Goal: Information Seeking & Learning: Check status

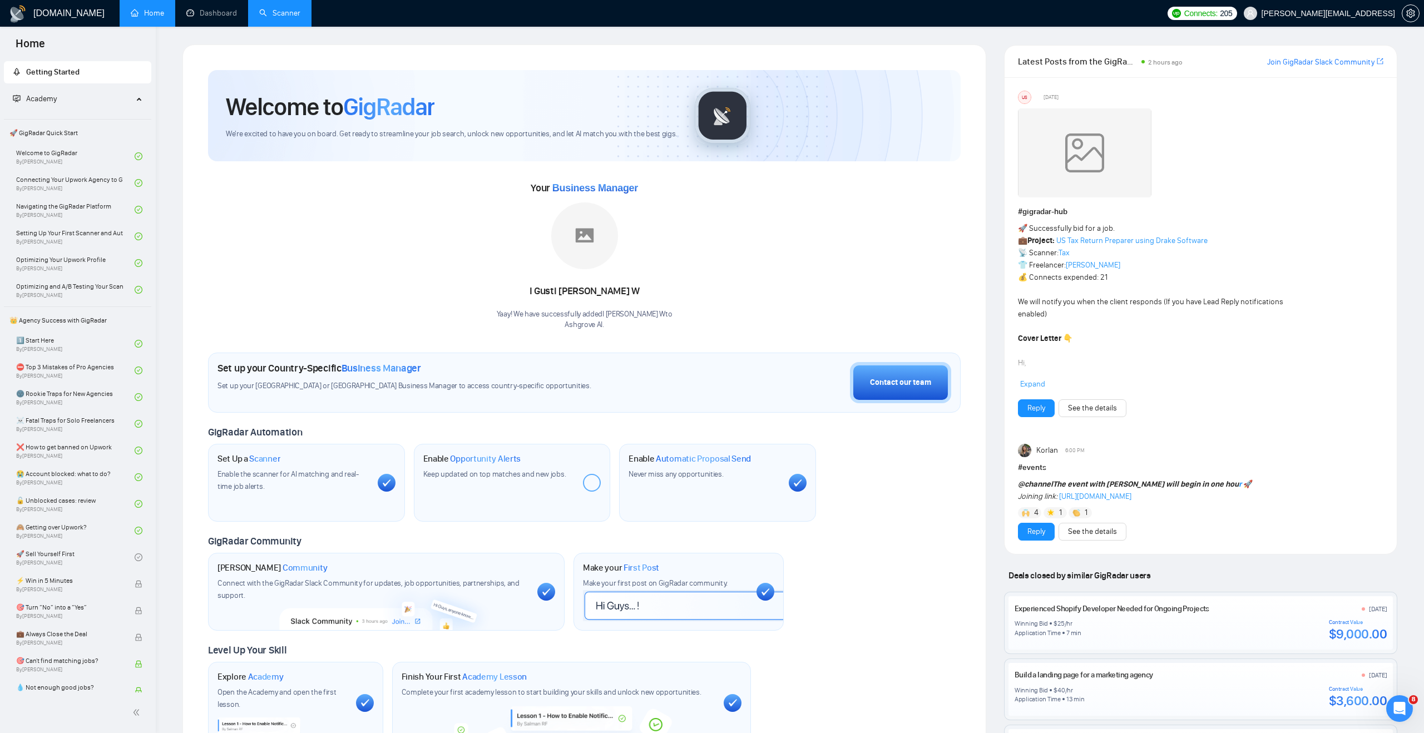
click at [288, 18] on link "Scanner" at bounding box center [279, 12] width 41 height 9
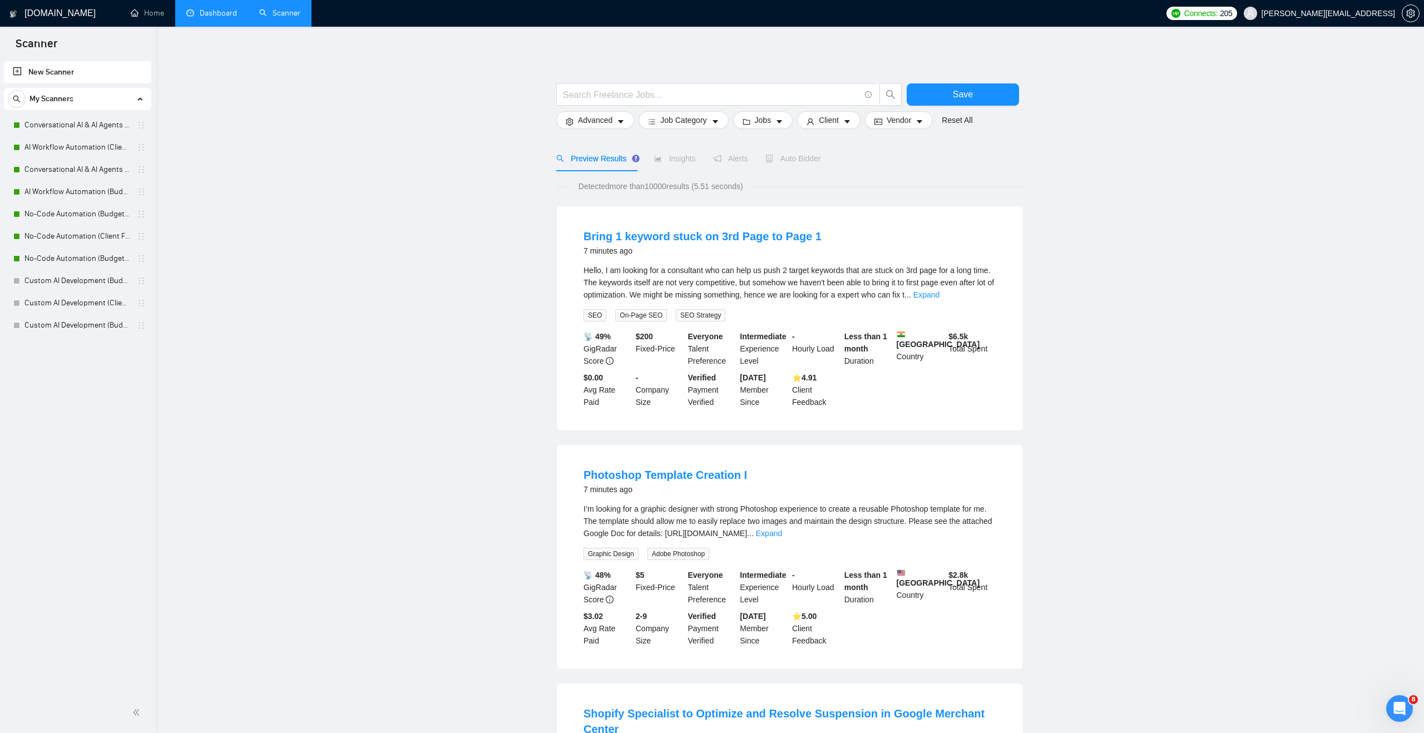
click at [206, 8] on link "Dashboard" at bounding box center [211, 12] width 51 height 9
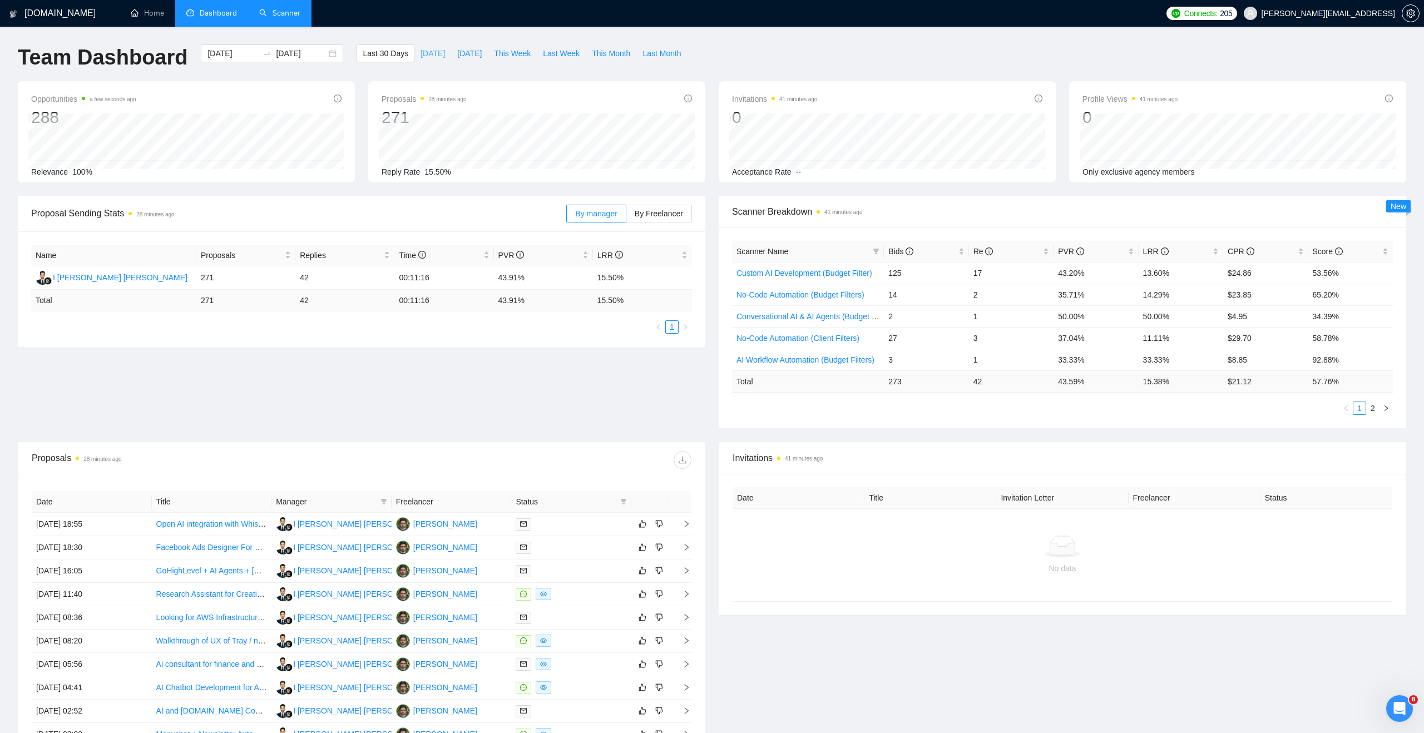
click at [429, 53] on span "[DATE]" at bounding box center [432, 53] width 24 height 12
type input "[DATE]"
click at [875, 249] on icon "filter" at bounding box center [876, 252] width 6 height 6
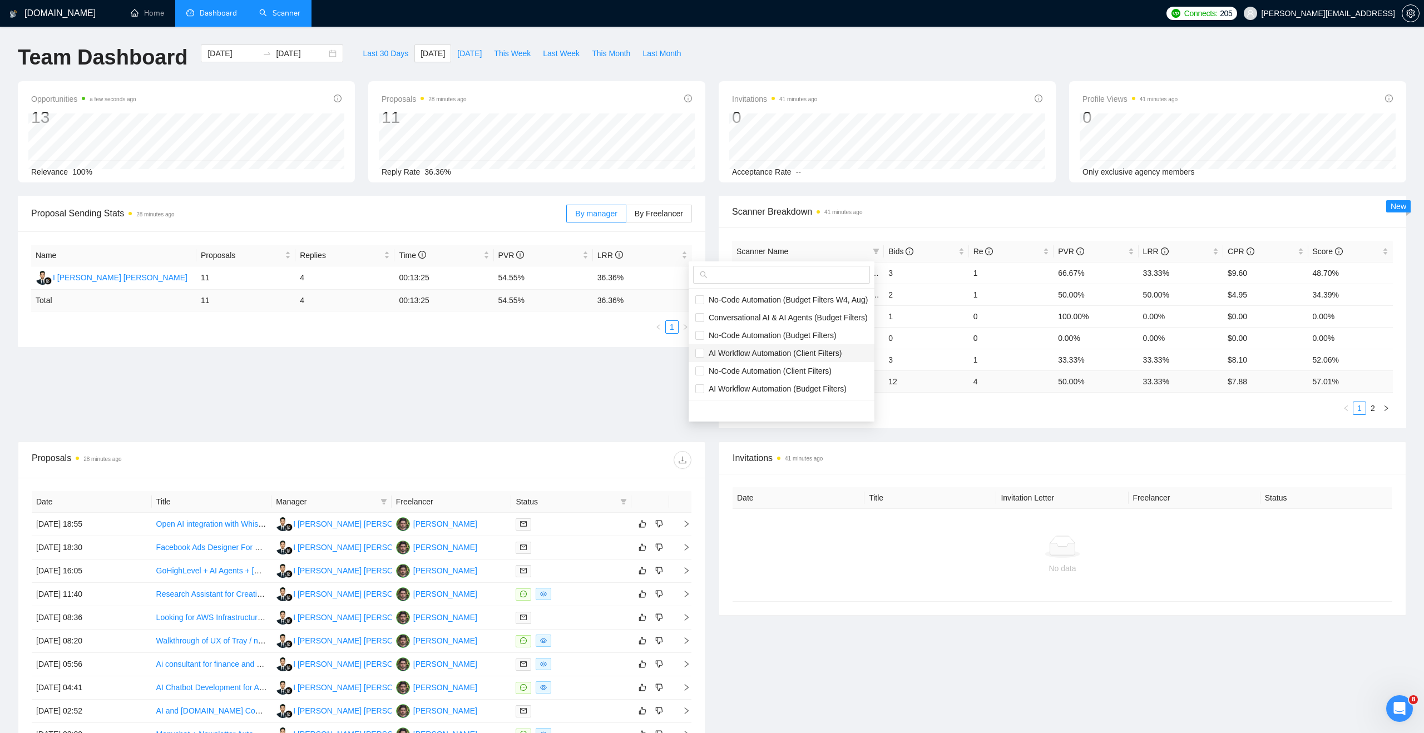
click at [756, 350] on span "AI Workflow Automation (Client Filters)" at bounding box center [772, 353] width 137 height 9
checkbox input "true"
click at [979, 392] on main "Team Dashboard [DATE] [DATE] Last 30 Days [DATE] [DATE] This Week Last Week Thi…" at bounding box center [712, 419] width 1388 height 751
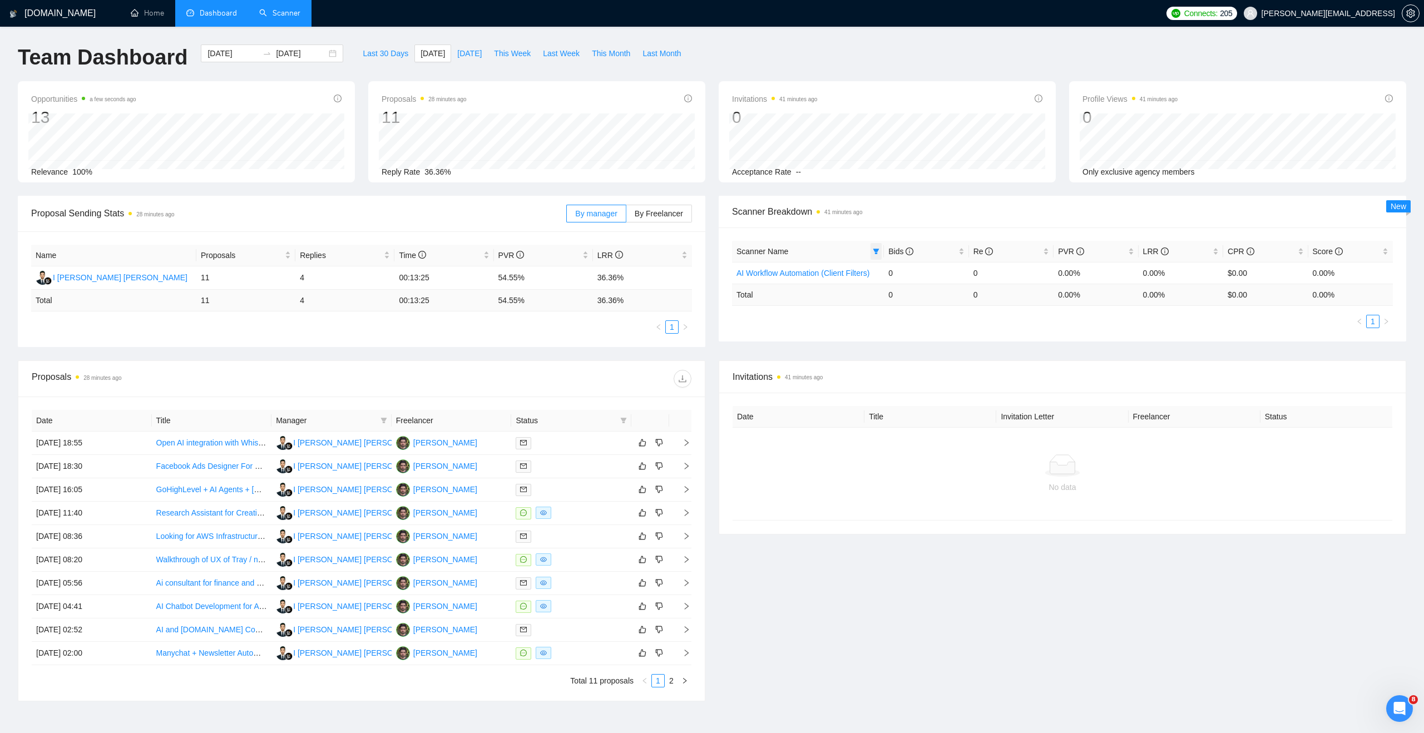
click at [873, 252] on icon "filter" at bounding box center [876, 251] width 7 height 7
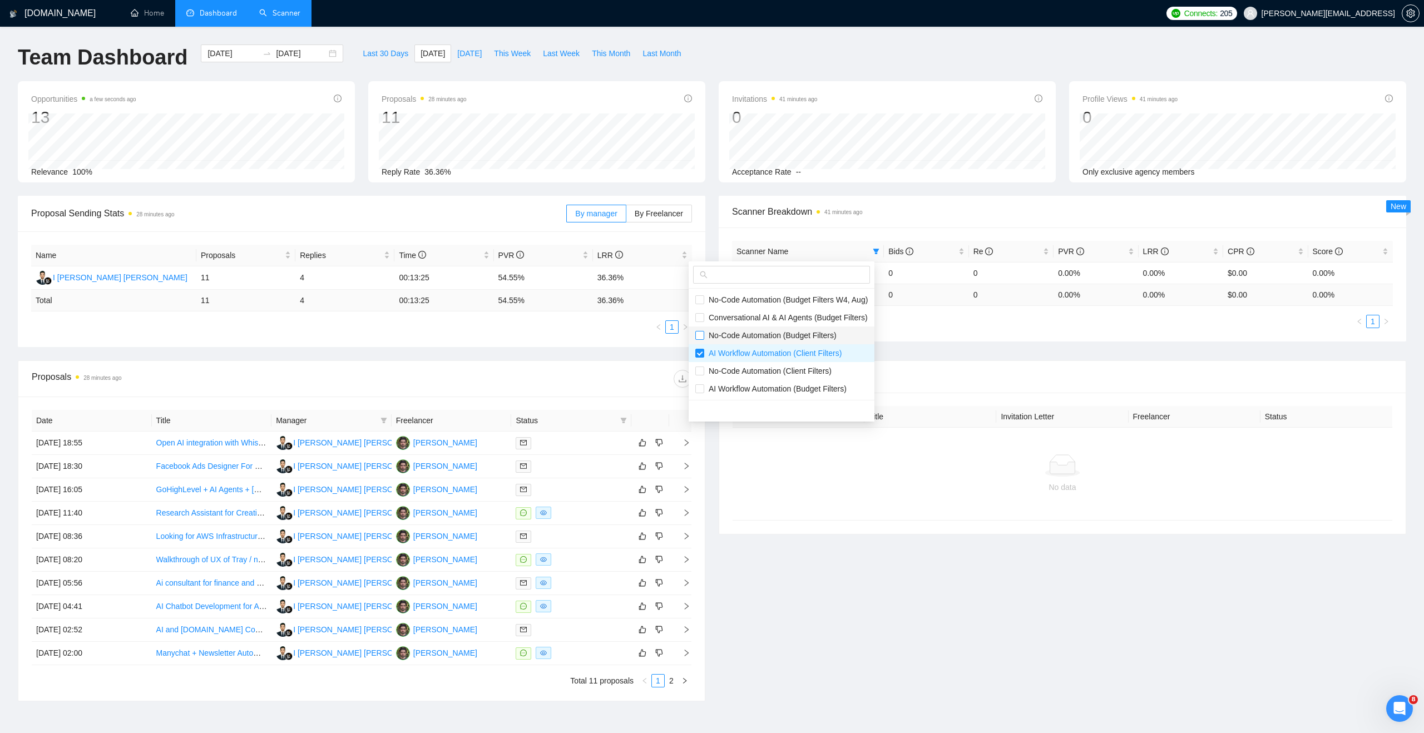
click at [699, 338] on input "checkbox" at bounding box center [699, 335] width 9 height 9
checkbox input "true"
click at [700, 321] on label at bounding box center [699, 317] width 9 height 12
click at [700, 321] on input "checkbox" at bounding box center [699, 317] width 9 height 9
checkbox input "false"
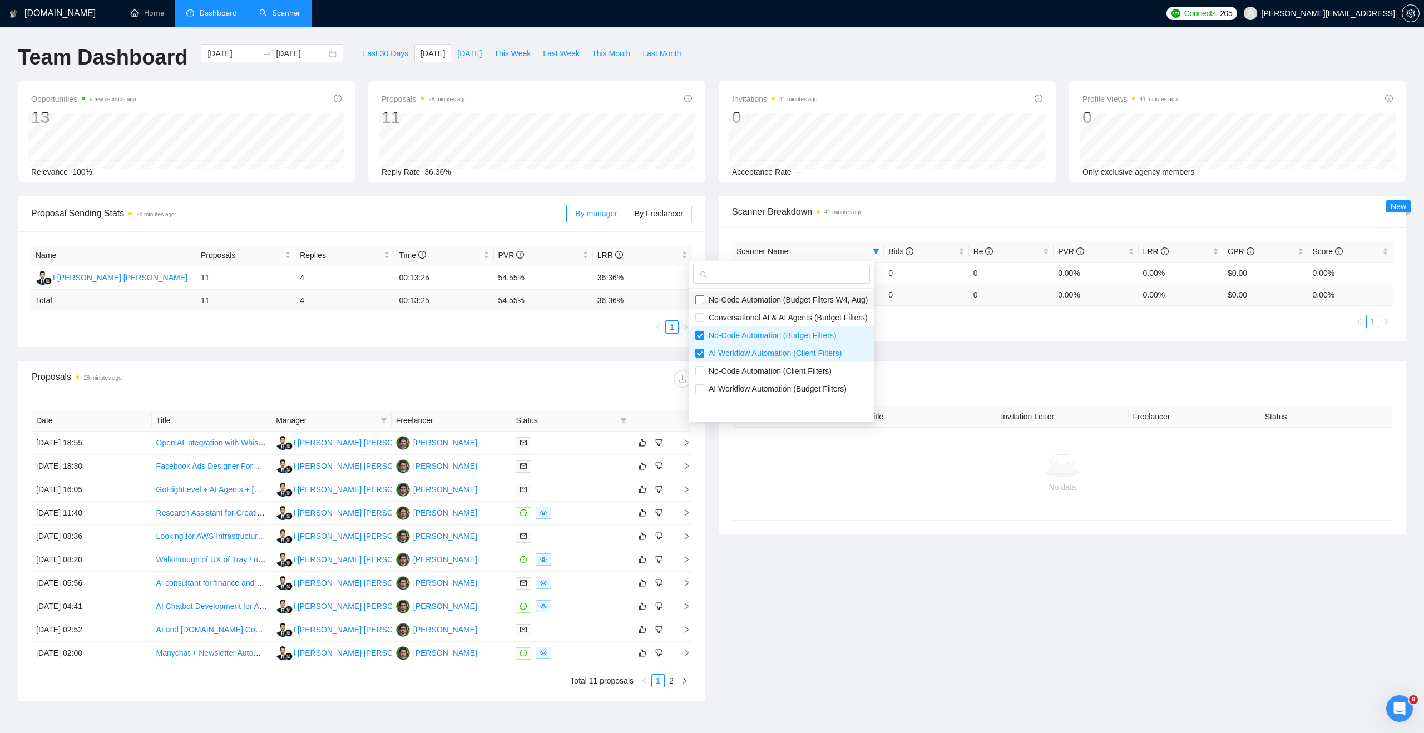
click at [701, 300] on input "checkbox" at bounding box center [699, 299] width 9 height 9
checkbox input "true"
click at [701, 365] on label at bounding box center [699, 371] width 9 height 12
checkbox input "true"
click at [701, 388] on input "checkbox" at bounding box center [699, 388] width 9 height 9
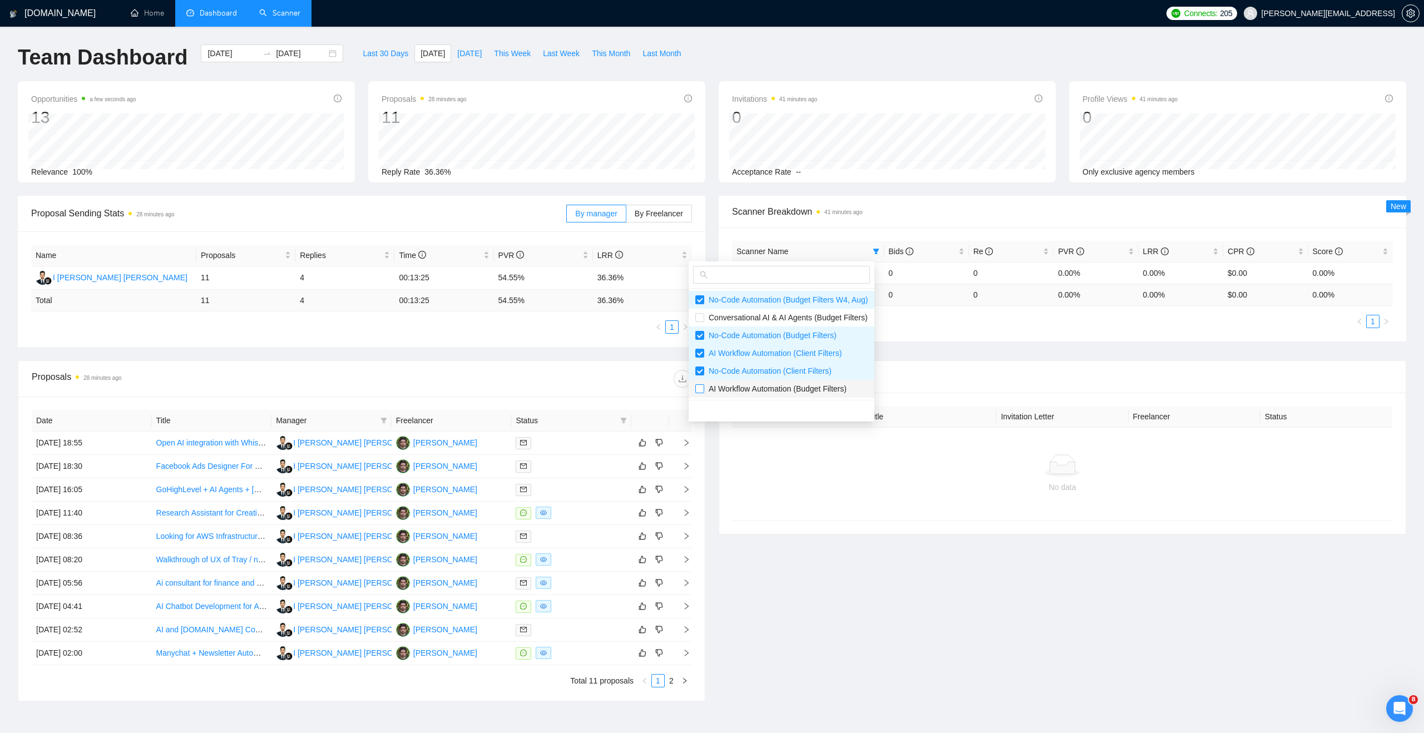
checkbox input "true"
click at [701, 320] on input "checkbox" at bounding box center [699, 317] width 9 height 9
checkbox input "true"
click at [701, 354] on input "checkbox" at bounding box center [699, 353] width 9 height 9
checkbox input "false"
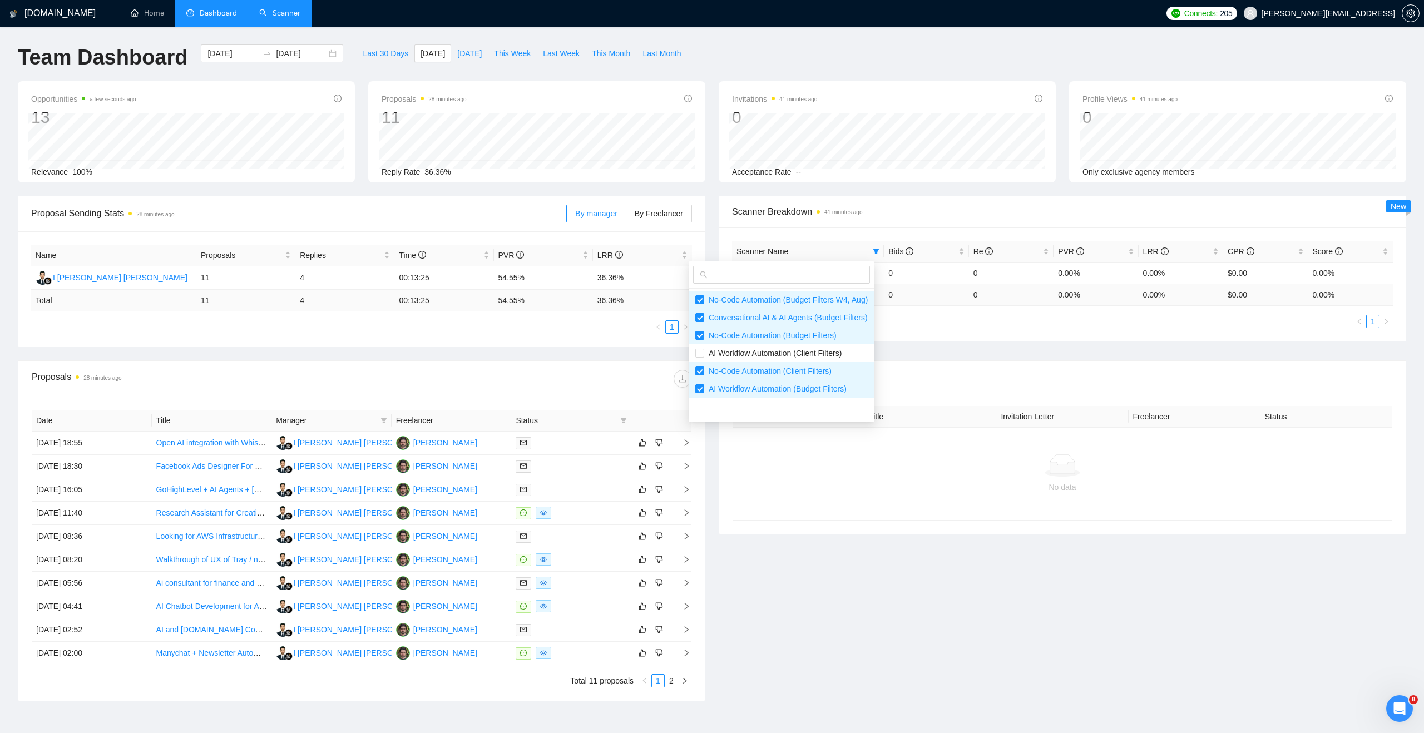
click at [943, 350] on div "Proposal Sending Stats 28 minutes ago By manager By Freelancer Name Proposals R…" at bounding box center [711, 278] width 1401 height 165
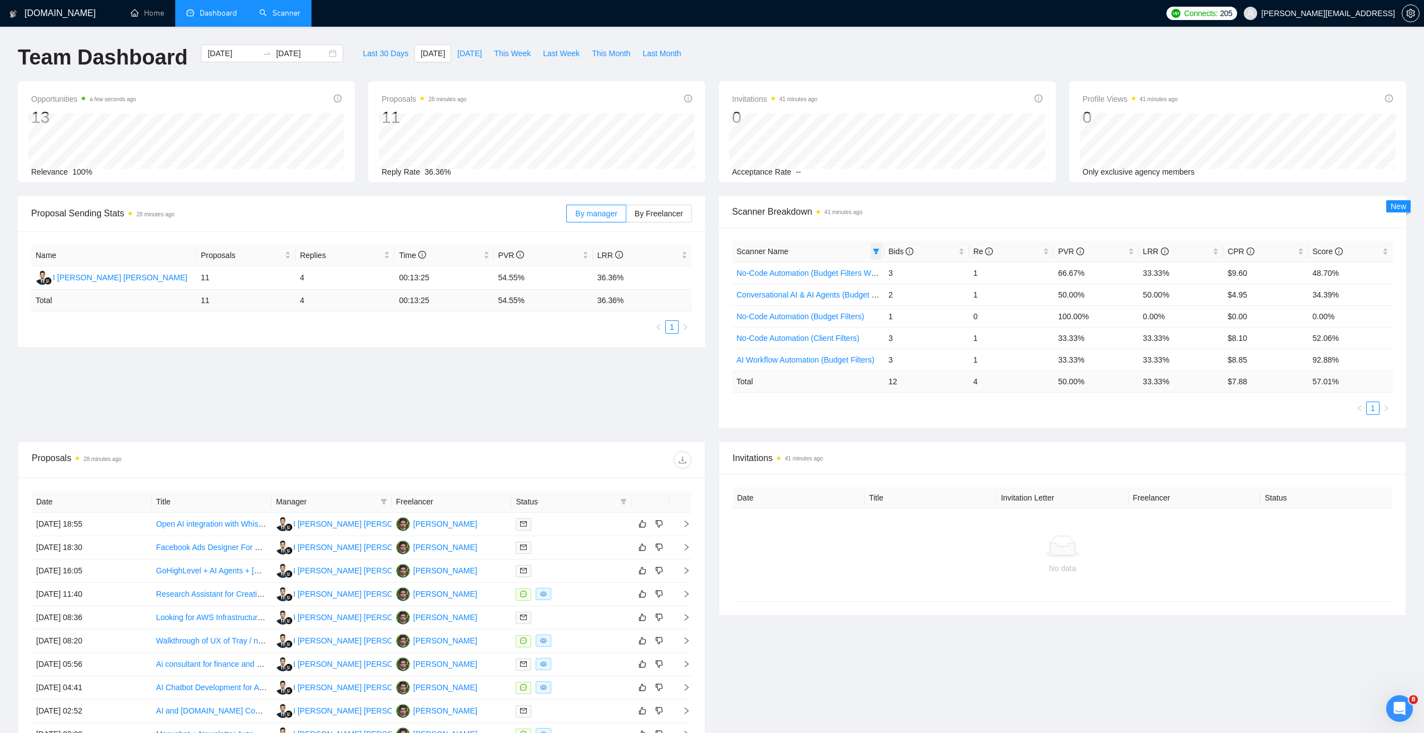
click at [873, 254] on icon "filter" at bounding box center [876, 251] width 7 height 7
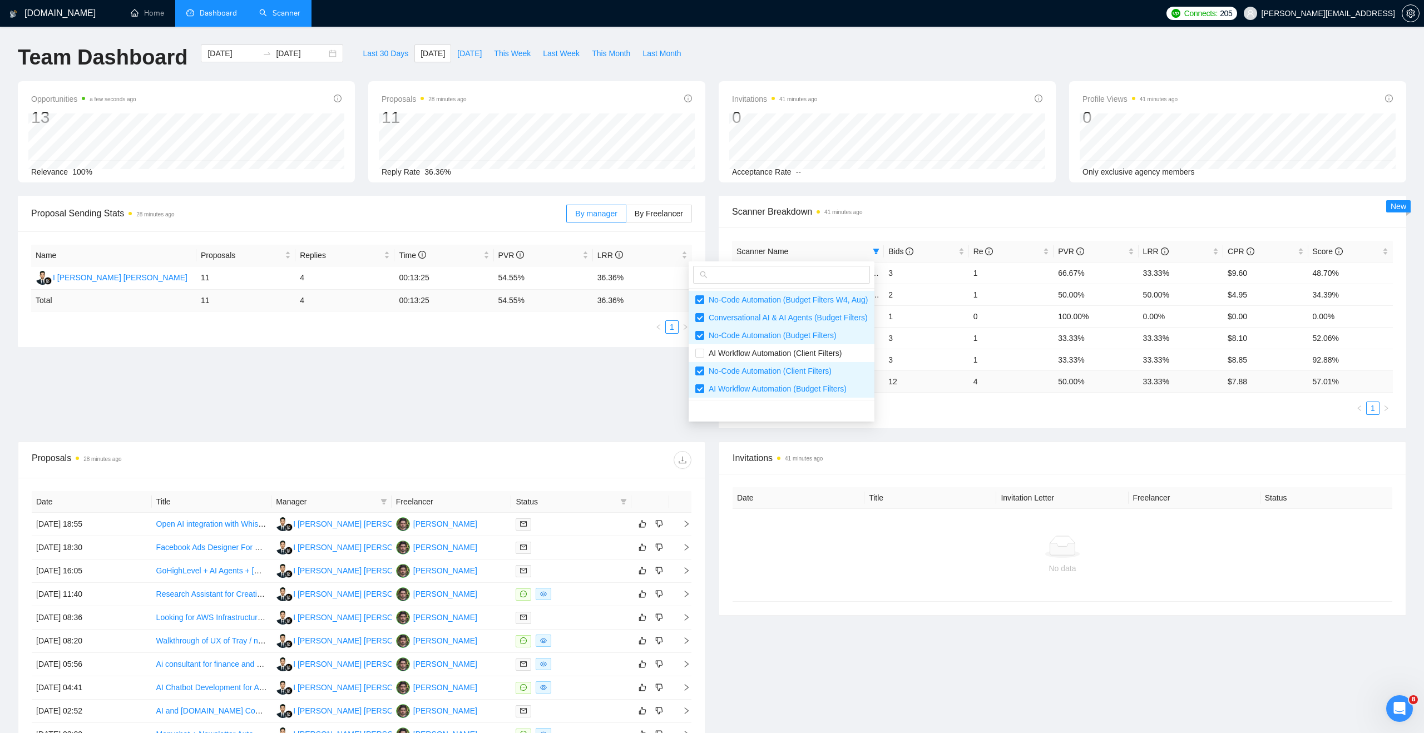
click at [943, 402] on ul "1" at bounding box center [1062, 408] width 661 height 13
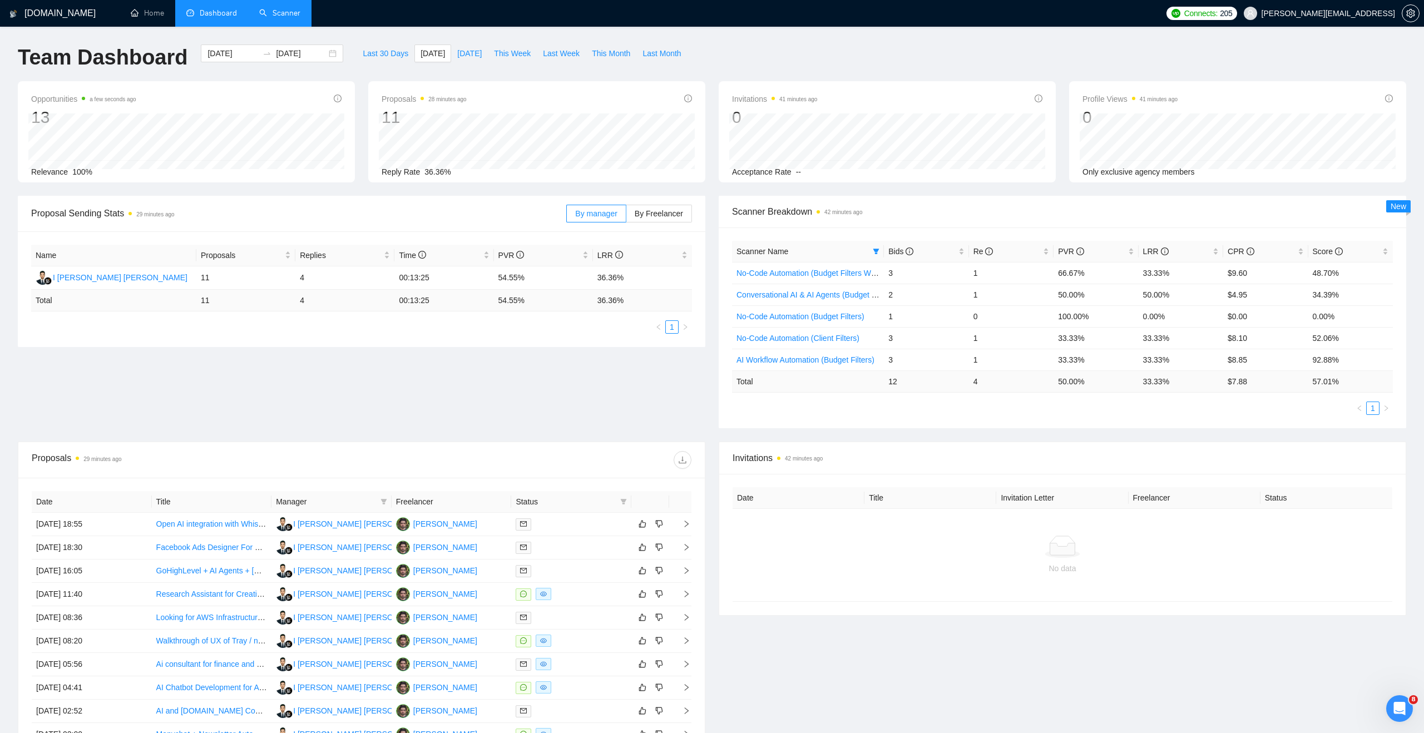
click at [849, 424] on div "Scanner Name Bids Re PVR LRR CPR Score No-Code Automation (Budget Filters W4, A…" at bounding box center [1062, 327] width 687 height 201
click at [567, 53] on span "Last Week" at bounding box center [561, 53] width 37 height 12
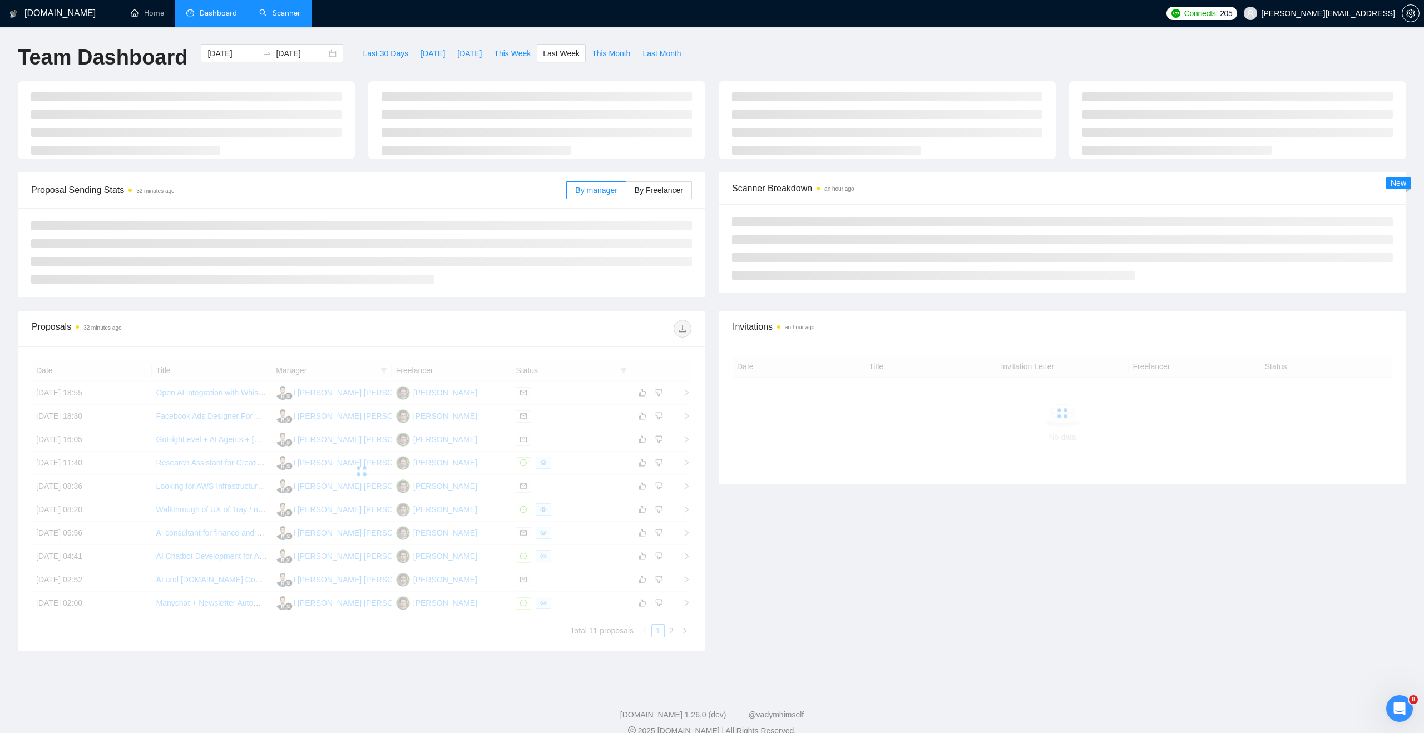
type input "[DATE]"
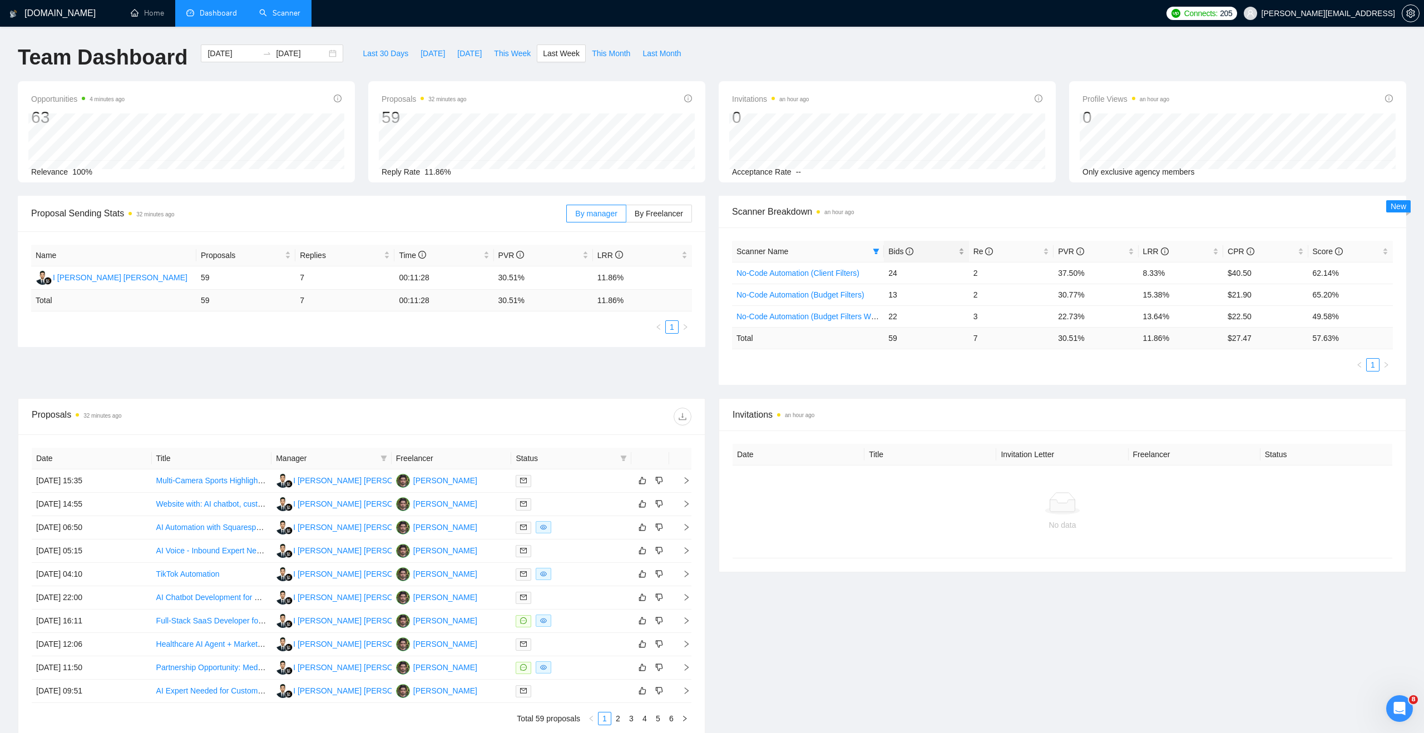
click at [888, 254] on div "Bids" at bounding box center [926, 251] width 76 height 12
click at [879, 254] on icon "filter" at bounding box center [876, 251] width 7 height 7
click at [826, 230] on div "Scanner Name Bids Re PVR LRR CPR Score No-Code Automation (Budget Filters) 13 2…" at bounding box center [1062, 305] width 687 height 157
click at [1070, 250] on span "PVR" at bounding box center [1071, 251] width 26 height 9
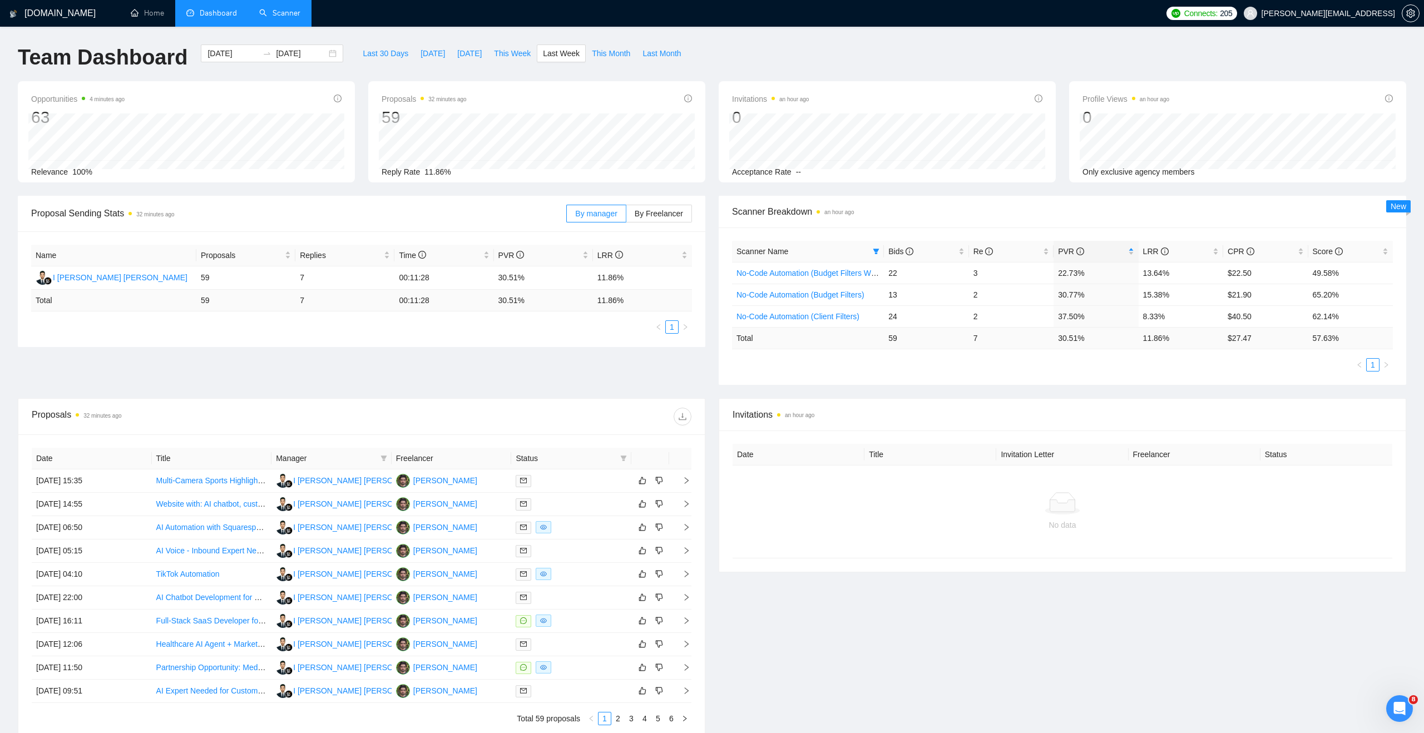
click at [1061, 229] on div "Scanner Name Bids Re PVR LRR CPR Score No-Code Automation (Budget Filters W4, A…" at bounding box center [1062, 305] width 687 height 157
click at [328, 50] on div "[DATE] [DATE]" at bounding box center [272, 53] width 142 height 18
click at [216, 82] on button "button" at bounding box center [214, 80] width 12 height 22
type input "[DATE]"
click at [208, 191] on div "24" at bounding box center [207, 188] width 13 height 13
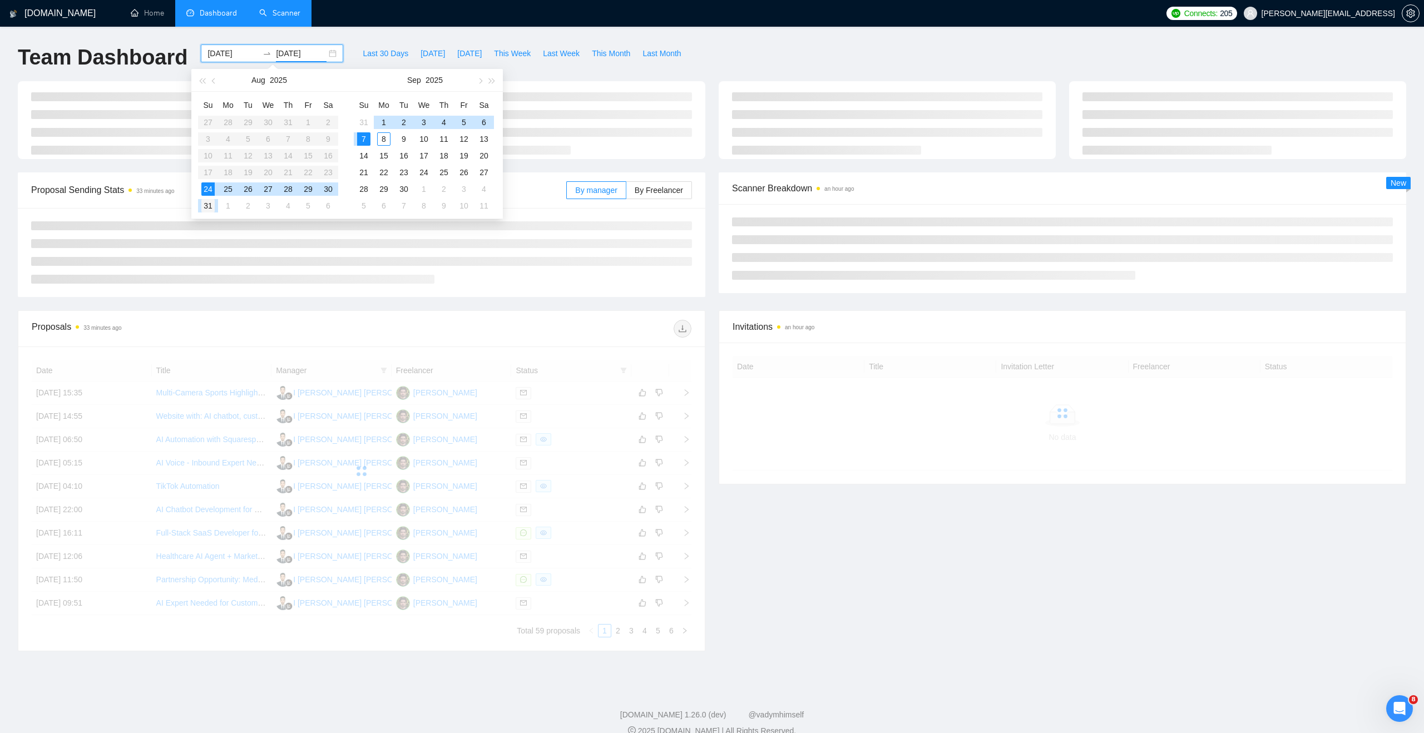
type input "[DATE]"
click at [207, 204] on div "31" at bounding box center [207, 205] width 13 height 13
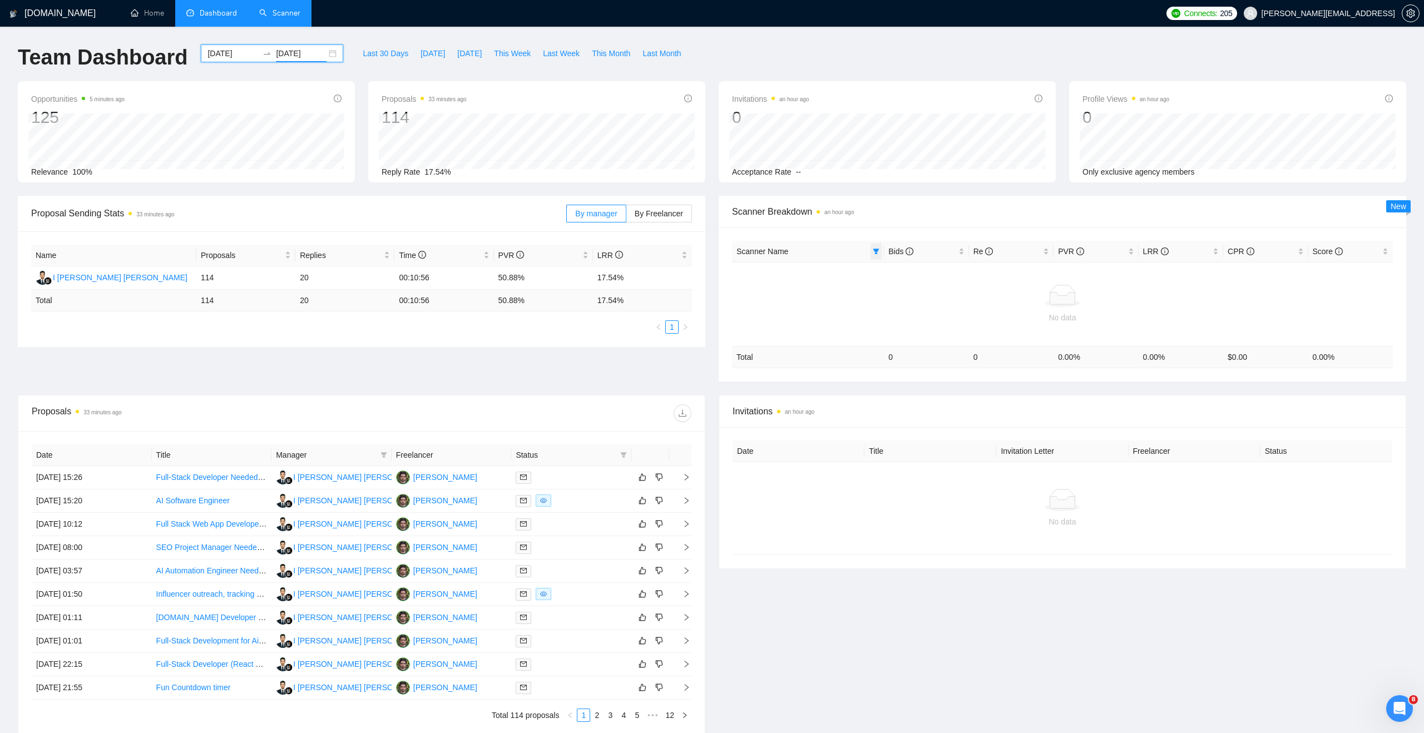
click at [874, 249] on icon "filter" at bounding box center [876, 252] width 6 height 6
click at [765, 300] on span "Vibe-Coding (Budget Filter)" at bounding box center [811, 299] width 98 height 9
checkbox input "true"
click at [765, 317] on span "AI Automation (Budget Filters)" at bounding box center [816, 317] width 108 height 9
checkbox input "true"
